Goal: Information Seeking & Learning: Understand process/instructions

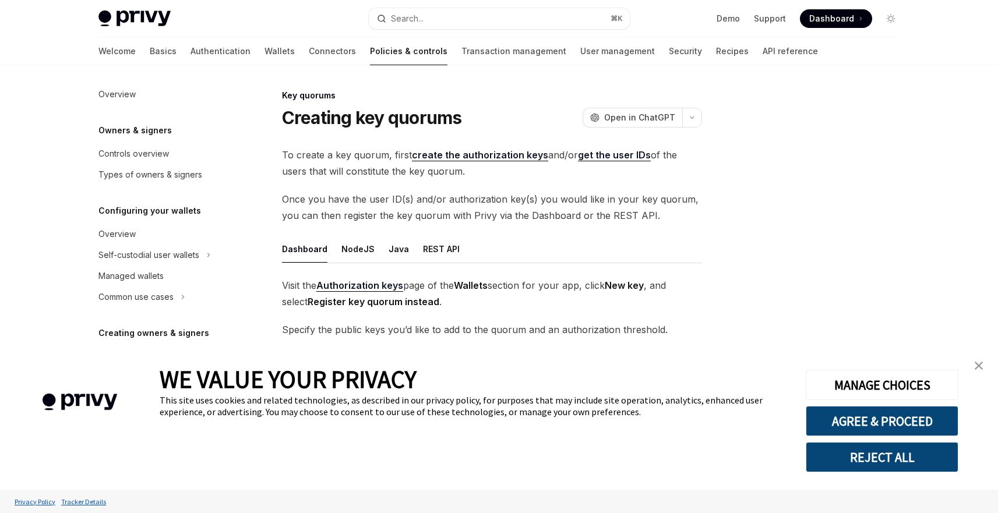
scroll to position [307, 0]
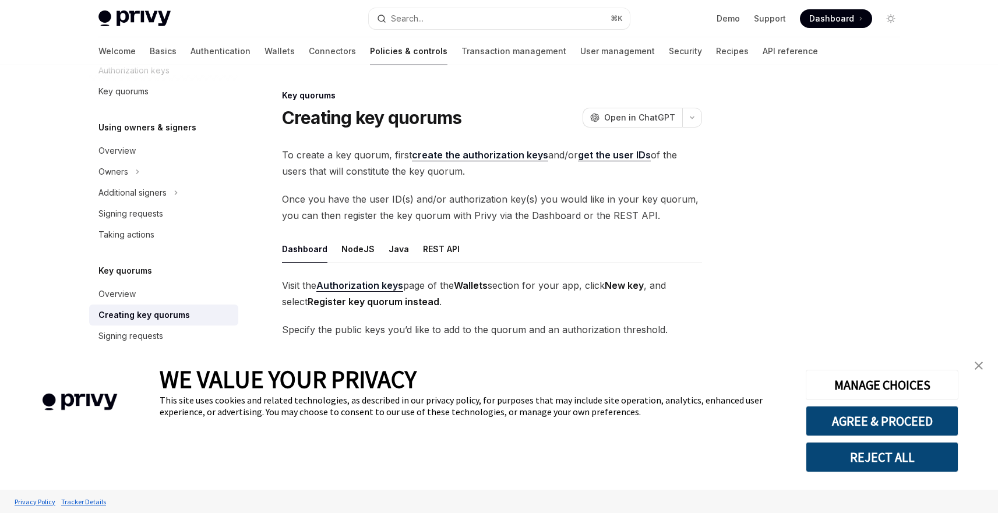
click at [979, 359] on link "close banner" at bounding box center [978, 365] width 23 height 23
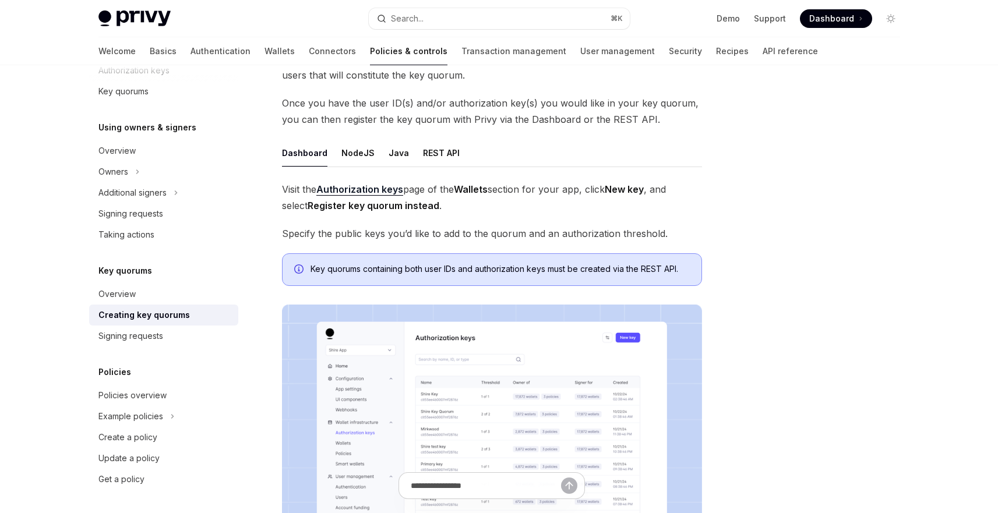
scroll to position [64, 0]
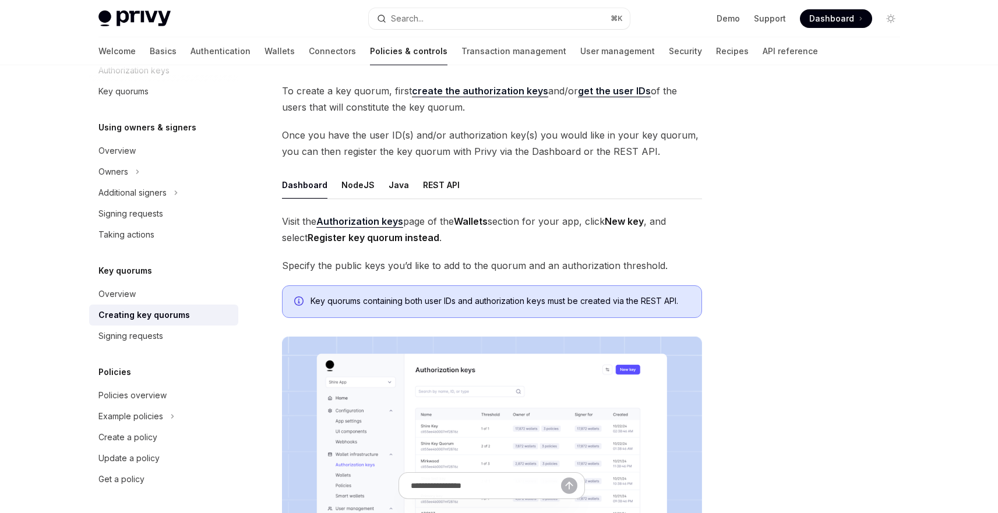
click at [343, 220] on strong "Authorization keys" at bounding box center [359, 221] width 87 height 12
click at [178, 326] on link "Signing requests" at bounding box center [163, 336] width 149 height 21
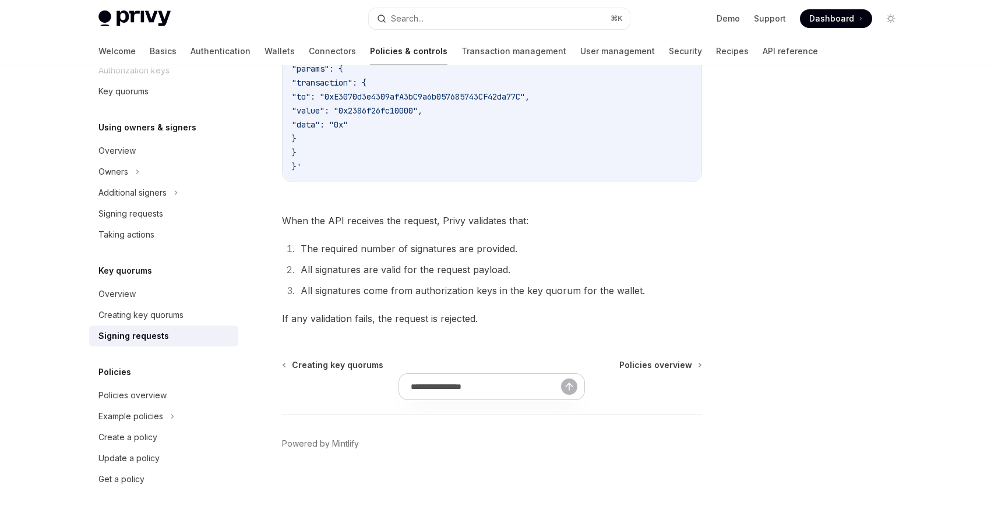
scroll to position [457, 0]
click at [125, 168] on div "Owners" at bounding box center [113, 172] width 30 height 14
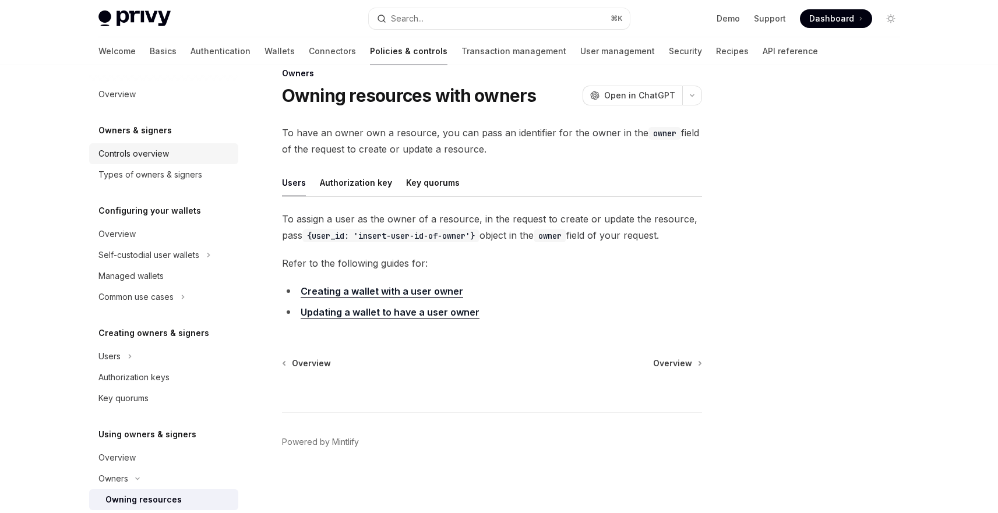
click at [144, 152] on div "Controls overview" at bounding box center [133, 154] width 70 height 14
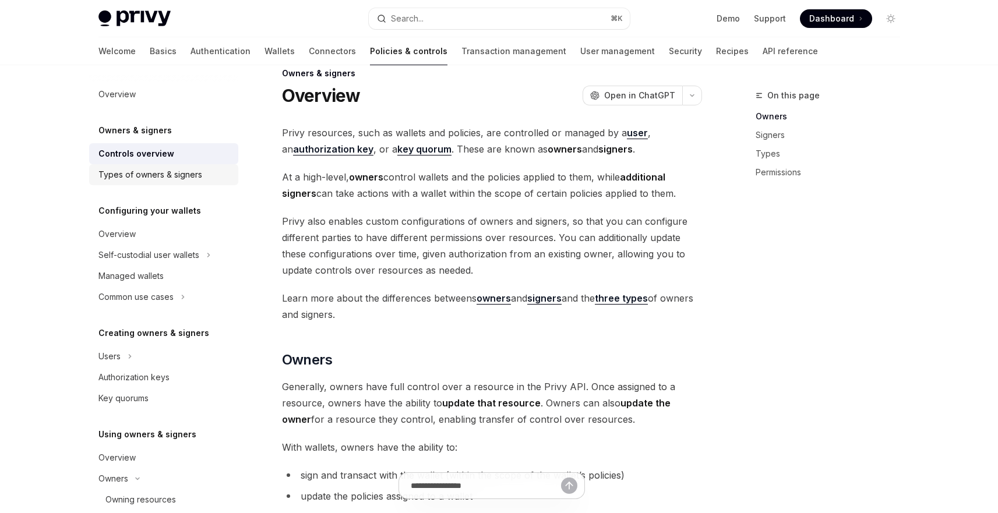
click at [159, 176] on div "Types of owners & signers" at bounding box center [150, 175] width 104 height 14
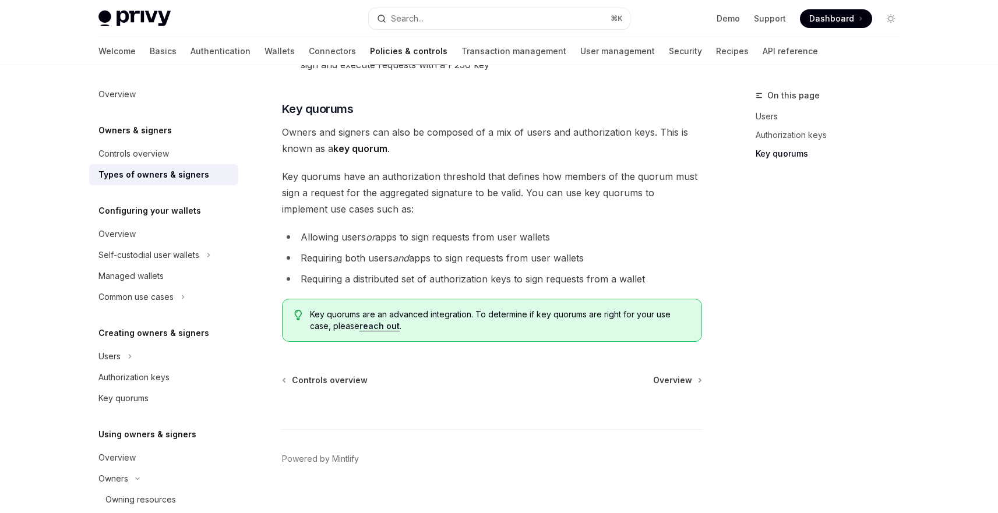
scroll to position [455, 0]
click at [168, 224] on link "Overview" at bounding box center [163, 234] width 149 height 21
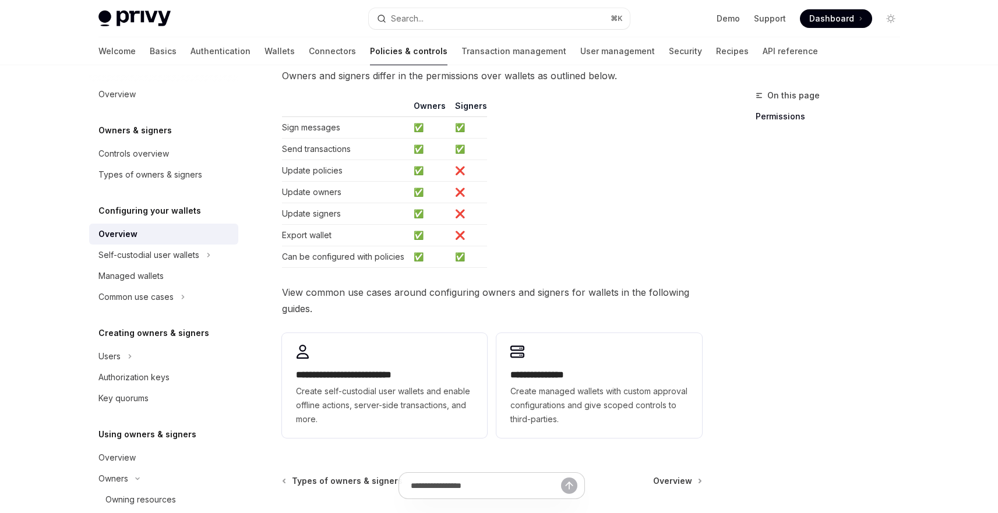
scroll to position [302, 0]
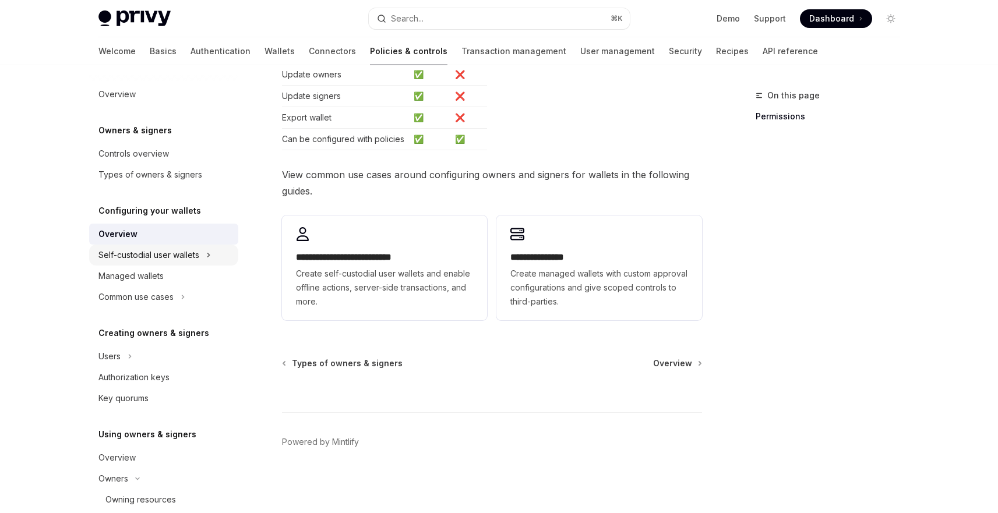
click at [174, 249] on div "Self-custodial user wallets" at bounding box center [148, 255] width 101 height 14
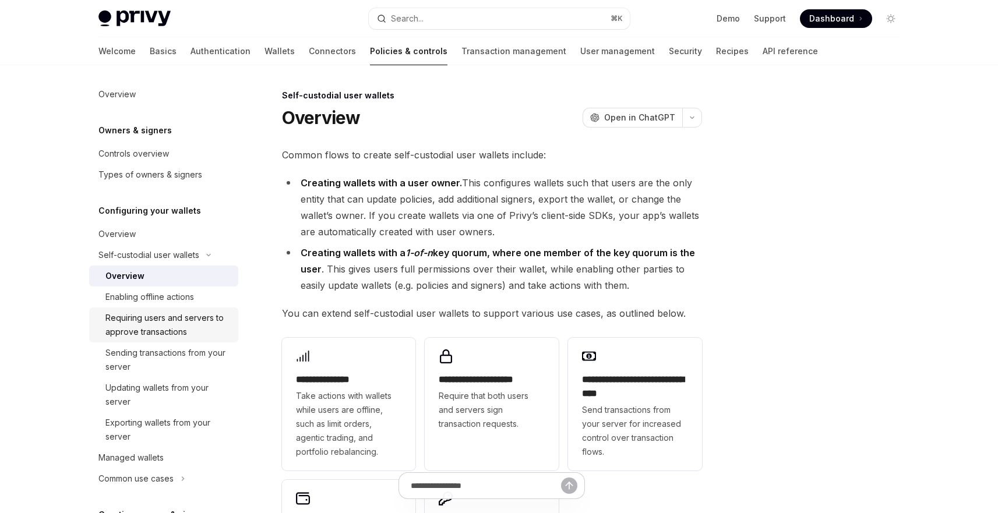
click at [164, 321] on div "Requiring users and servers to approve transactions" at bounding box center [168, 325] width 126 height 28
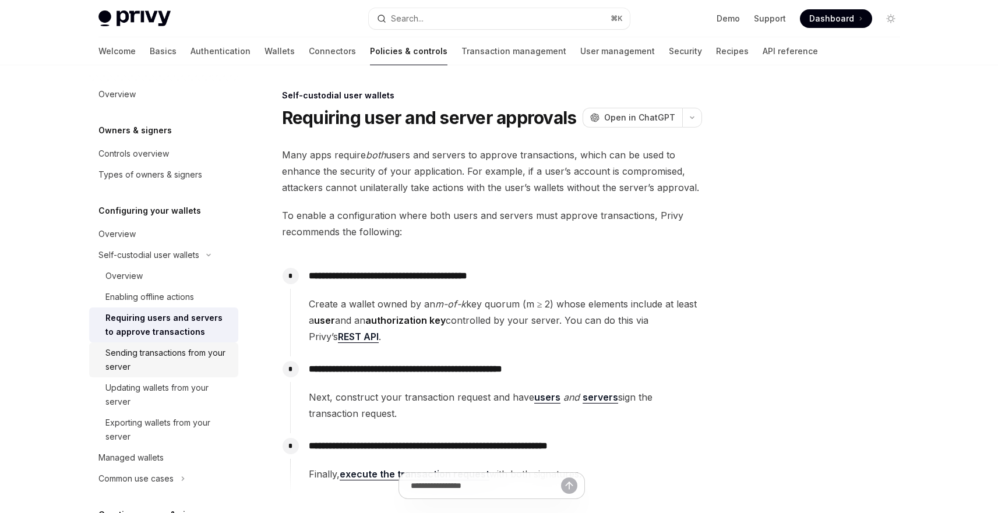
click at [154, 352] on div "Sending transactions from your server" at bounding box center [168, 360] width 126 height 28
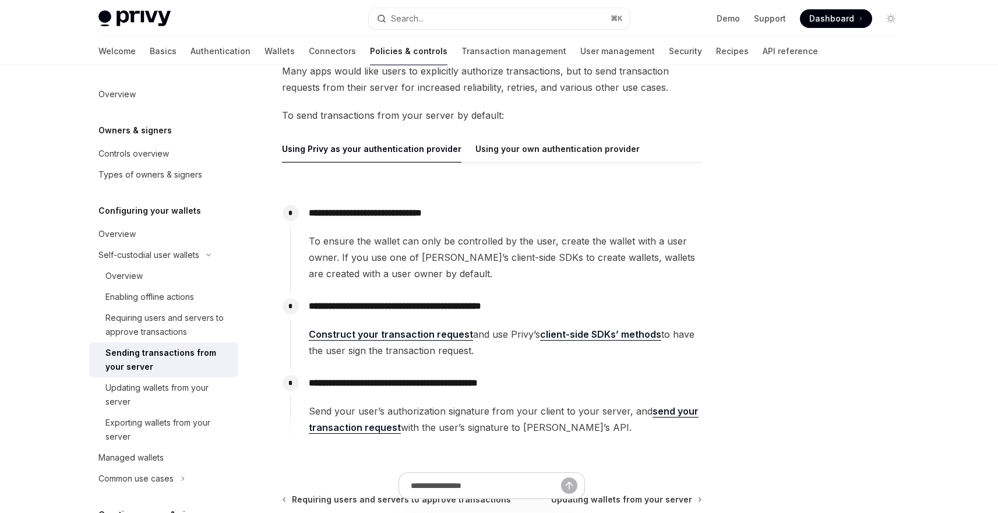
scroll to position [140, 0]
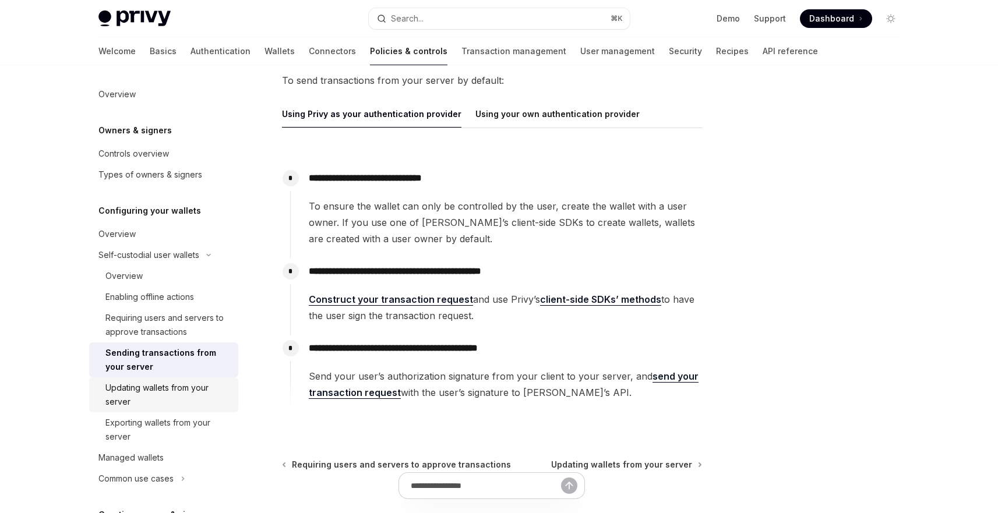
click at [179, 395] on div "Updating wallets from your server" at bounding box center [168, 395] width 126 height 28
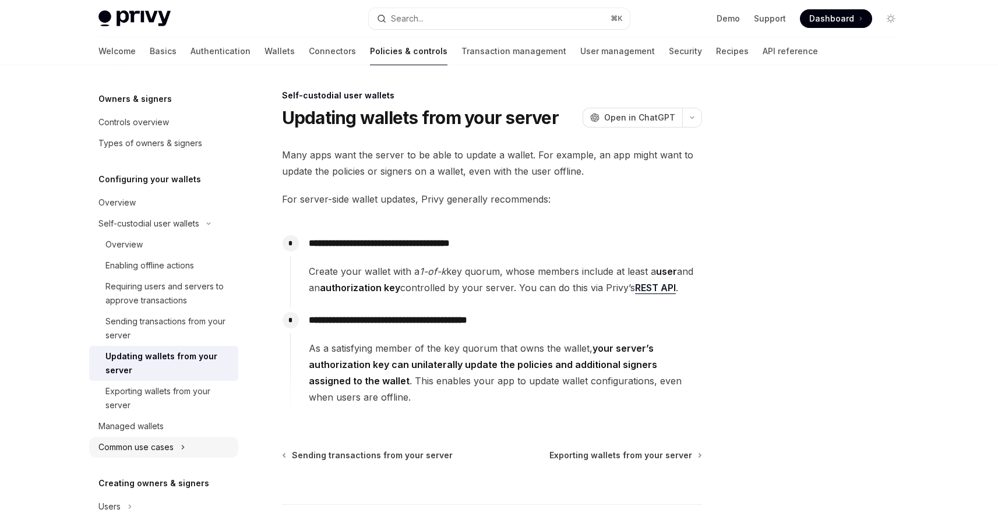
scroll to position [70, 0]
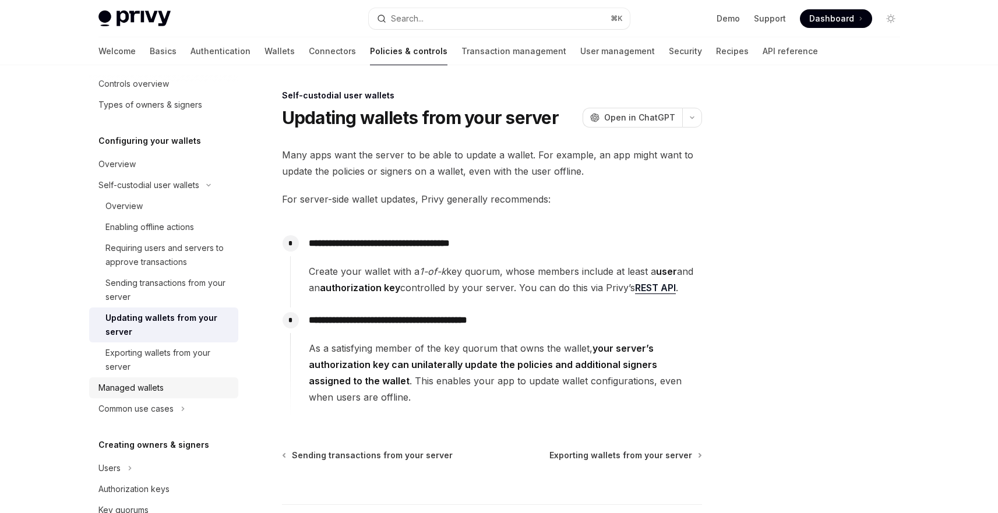
click at [158, 384] on div "Managed wallets" at bounding box center [130, 388] width 65 height 14
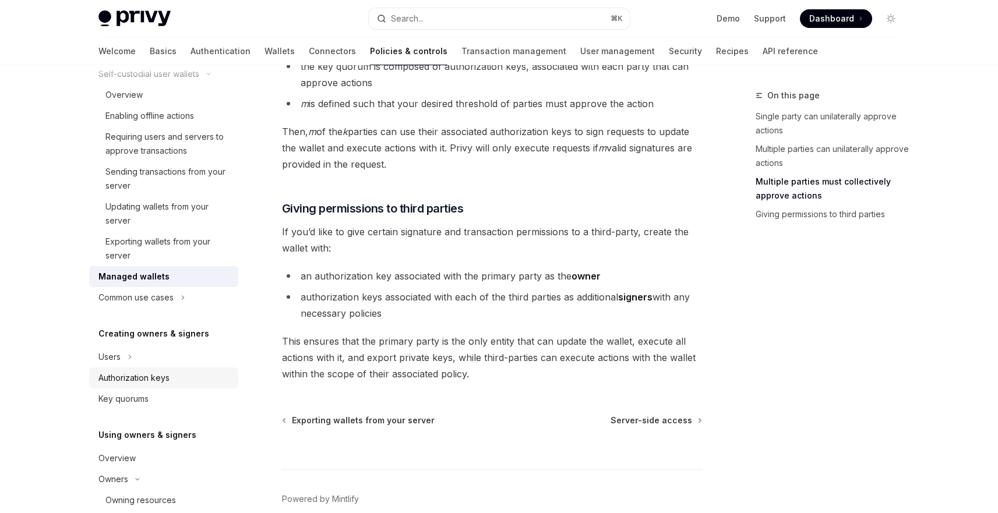
scroll to position [210, 0]
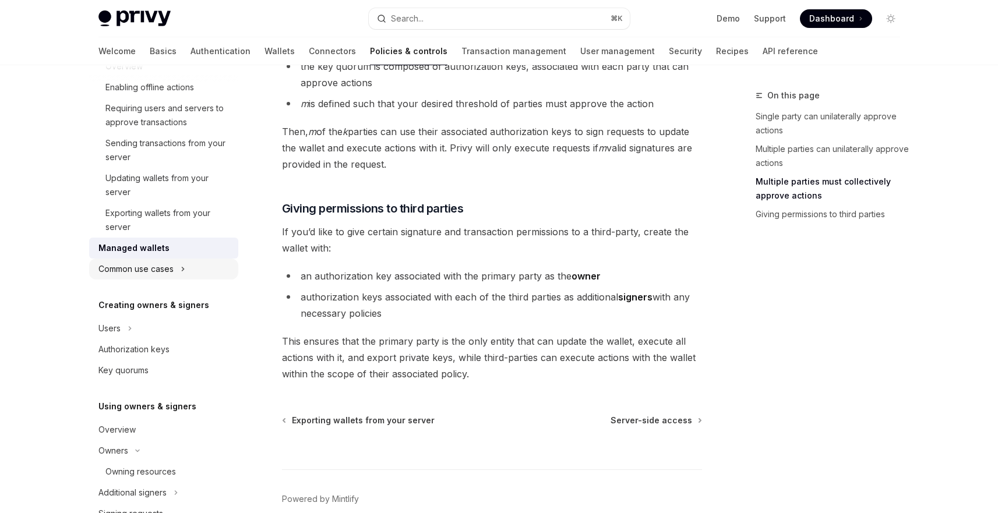
click at [168, 266] on div "Common use cases" at bounding box center [135, 269] width 75 height 14
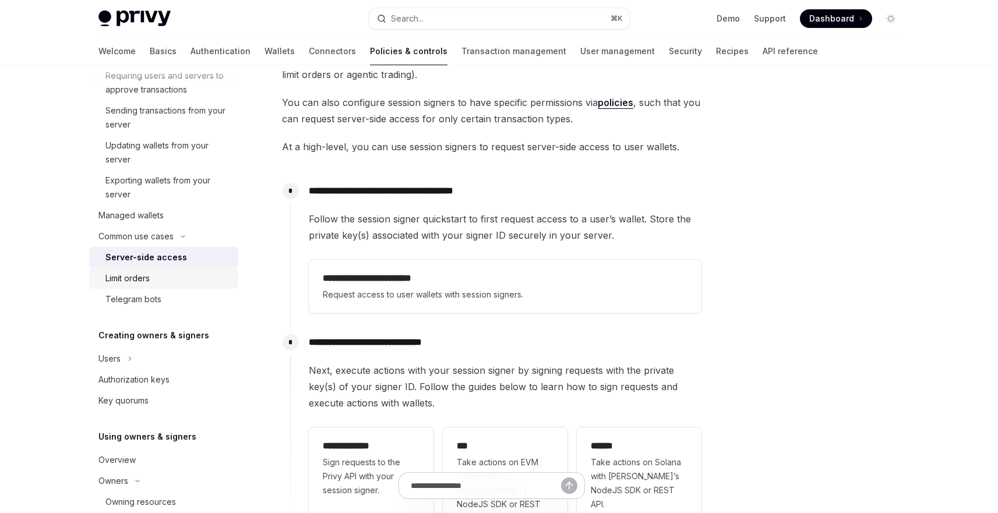
scroll to position [280, 0]
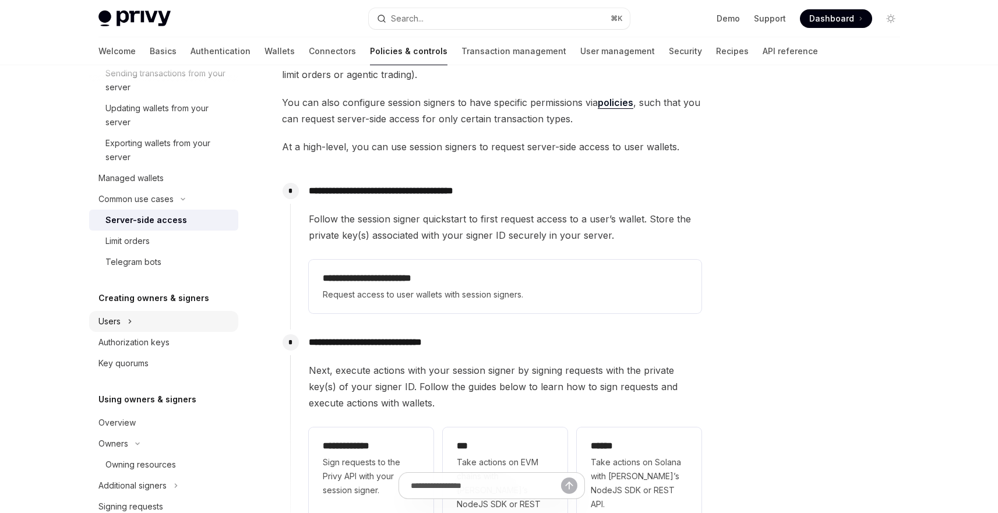
click at [146, 319] on div "Users" at bounding box center [163, 321] width 149 height 21
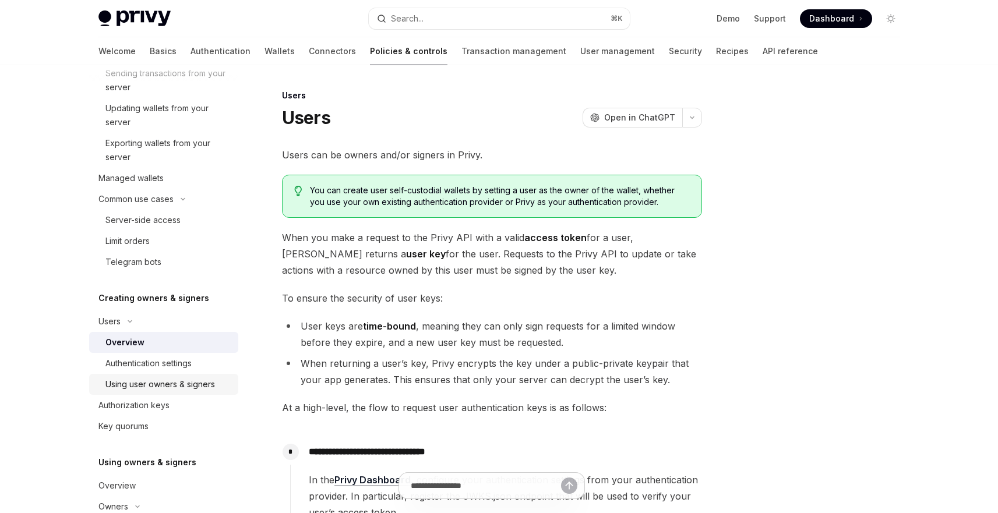
click at [160, 385] on div "Using user owners & signers" at bounding box center [159, 384] width 109 height 14
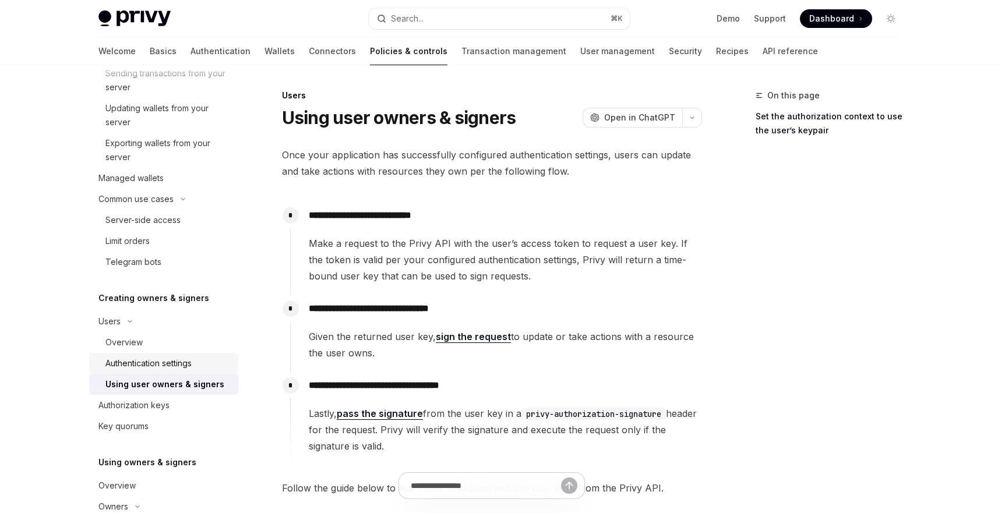
click at [176, 355] on link "Authentication settings" at bounding box center [163, 363] width 149 height 21
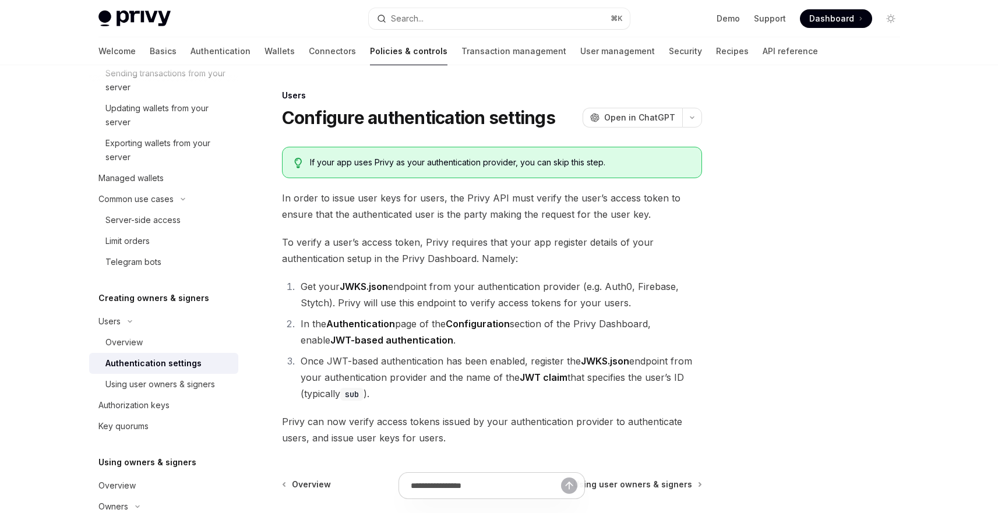
click at [169, 371] on link "Authentication settings" at bounding box center [163, 363] width 149 height 21
click at [171, 383] on div "Using user owners & signers" at bounding box center [159, 384] width 109 height 14
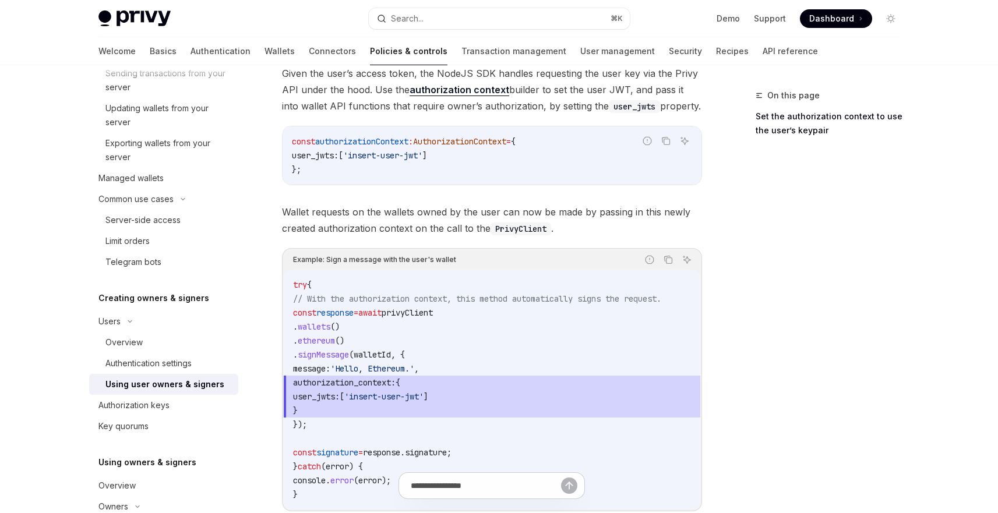
scroll to position [438, 0]
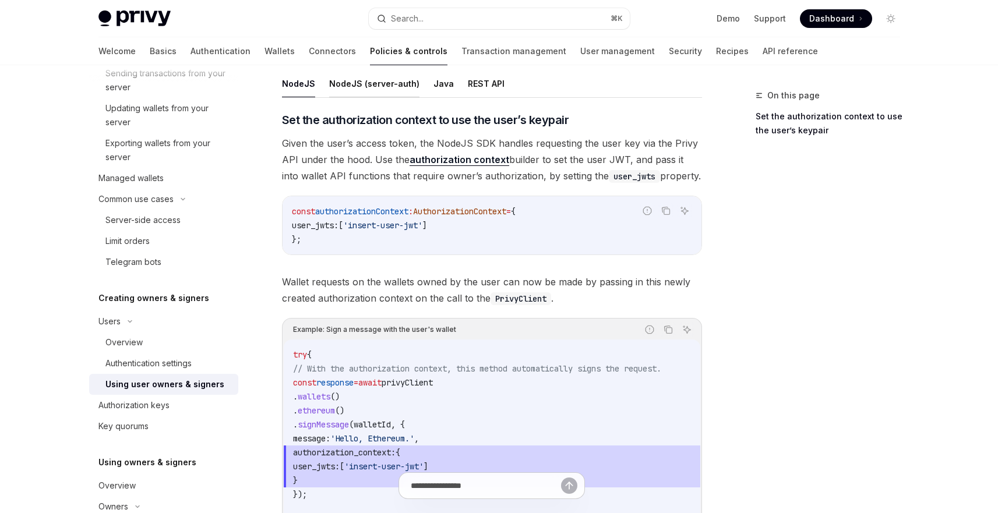
click at [330, 86] on button "NodeJS (server-auth)" at bounding box center [374, 83] width 90 height 27
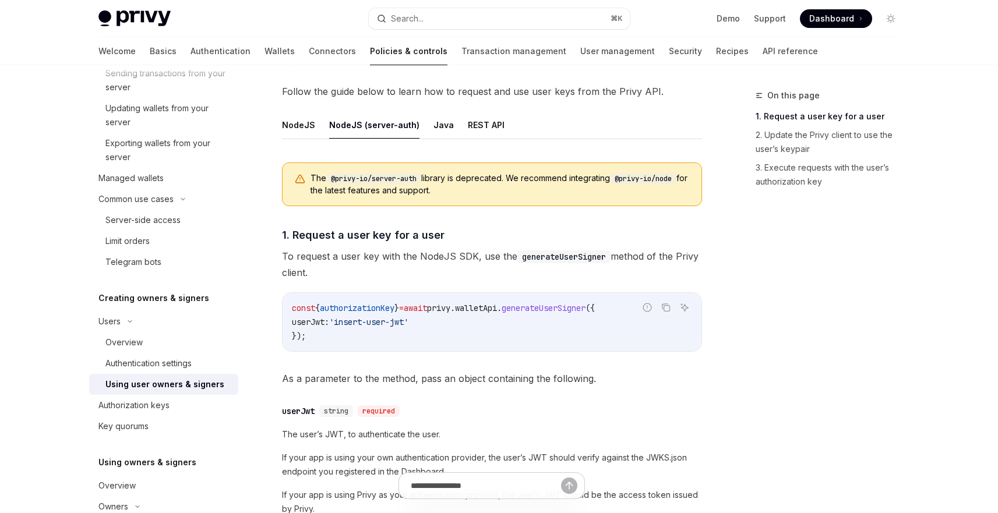
scroll to position [368, 0]
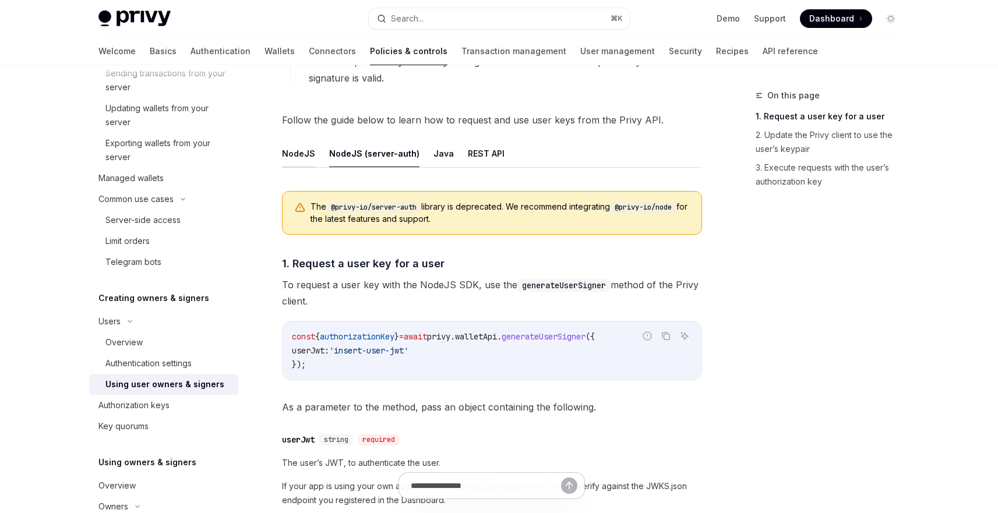
click at [300, 162] on button "NodeJS" at bounding box center [298, 153] width 33 height 27
type textarea "*"
